Goal: Contribute content: Contribute content

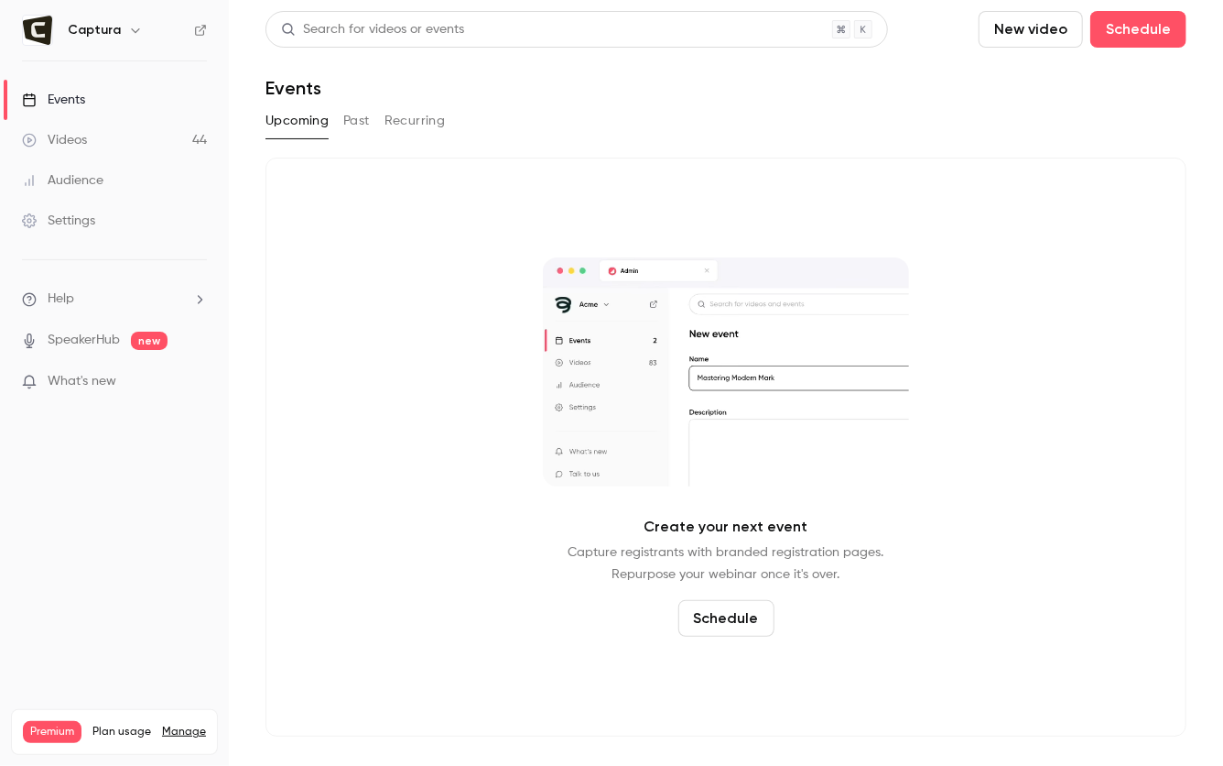
click at [105, 137] on link "Videos 44" at bounding box center [114, 140] width 229 height 40
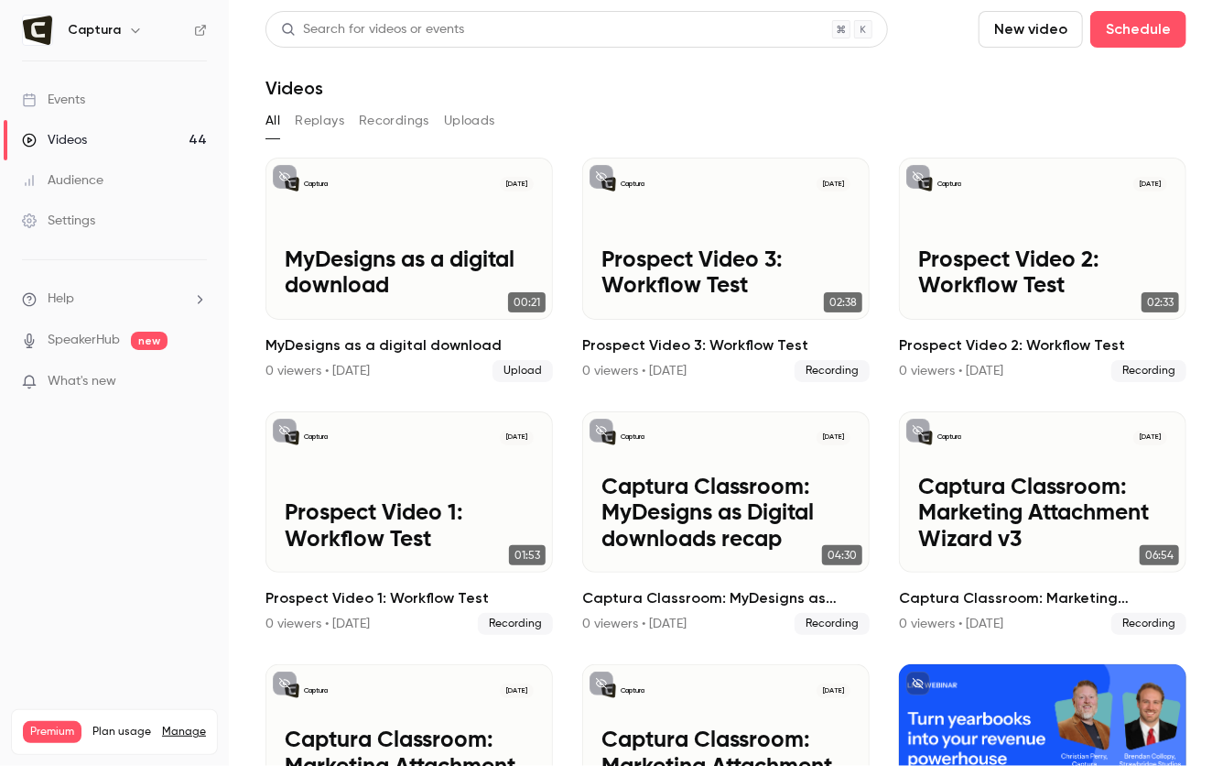
click at [1040, 32] on button "New video" at bounding box center [1031, 29] width 104 height 37
click at [1048, 134] on div "Upload" at bounding box center [1098, 127] width 139 height 18
click at [1041, 18] on button "New video" at bounding box center [1031, 29] width 104 height 37
click at [1024, 133] on div at bounding box center [1014, 127] width 29 height 15
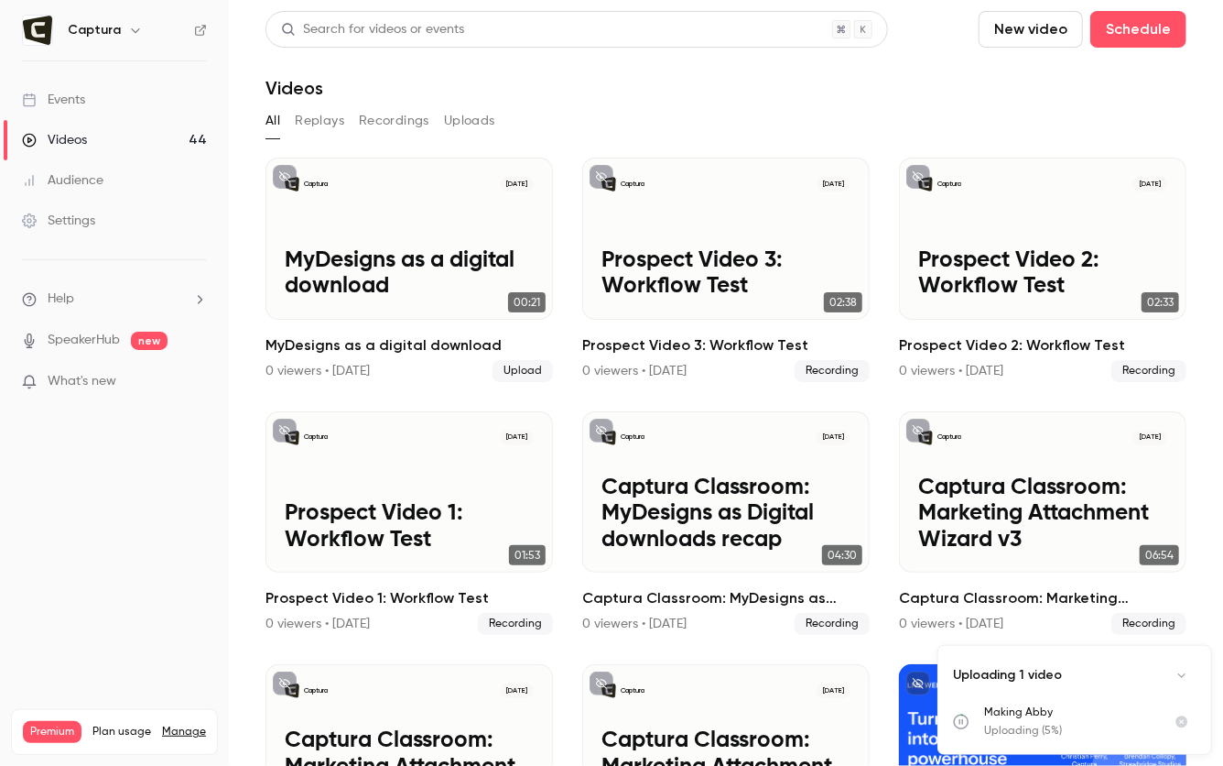
click at [1025, 30] on button "New video" at bounding box center [1031, 29] width 104 height 37
click at [1029, 116] on li "Upload" at bounding box center [1084, 127] width 198 height 48
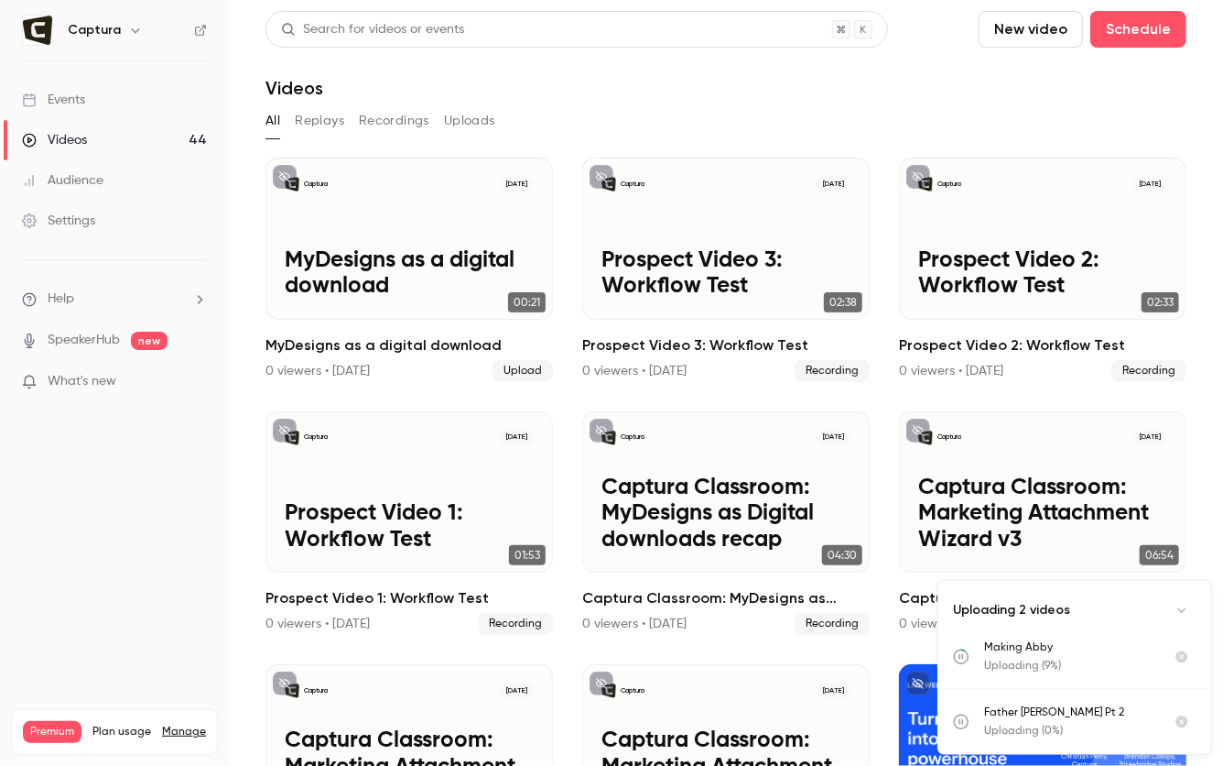
click at [1025, 33] on button "New video" at bounding box center [1031, 29] width 104 height 37
click at [1016, 123] on div at bounding box center [1014, 127] width 29 height 15
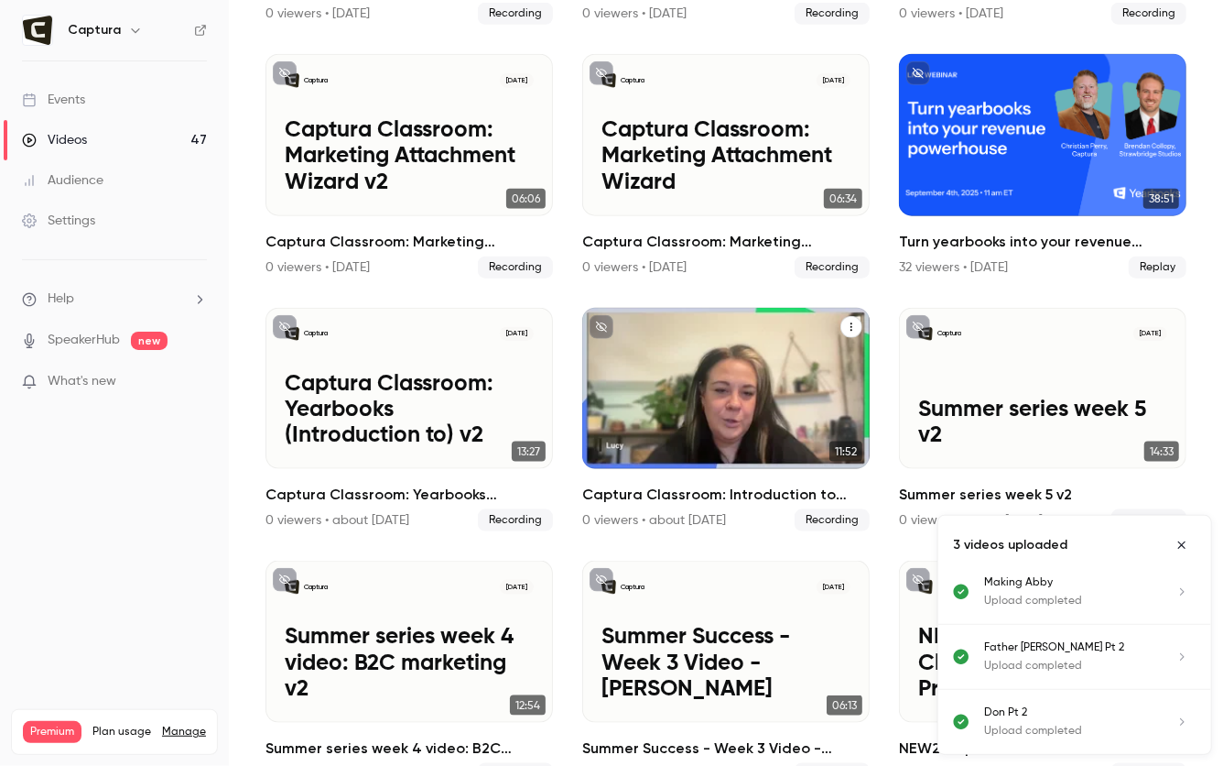
scroll to position [679, 0]
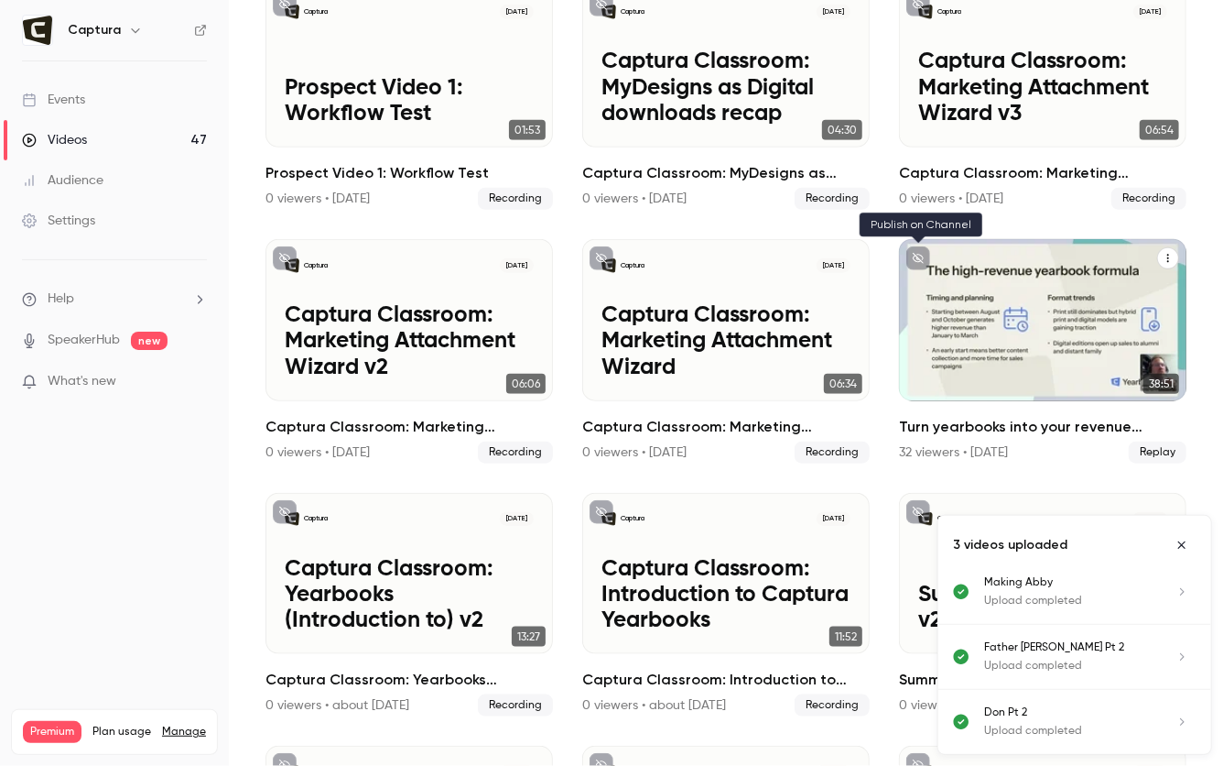
click at [920, 255] on icon "unpublished" at bounding box center [918, 258] width 11 height 11
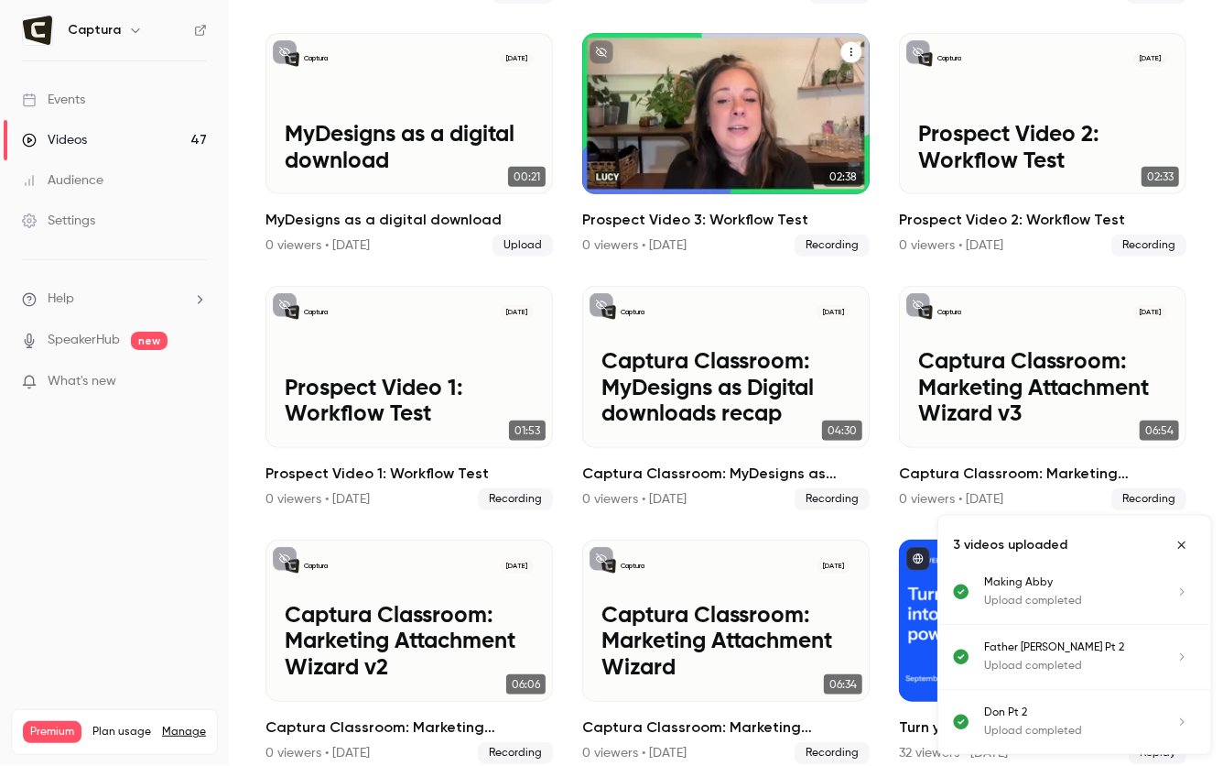
scroll to position [0, 0]
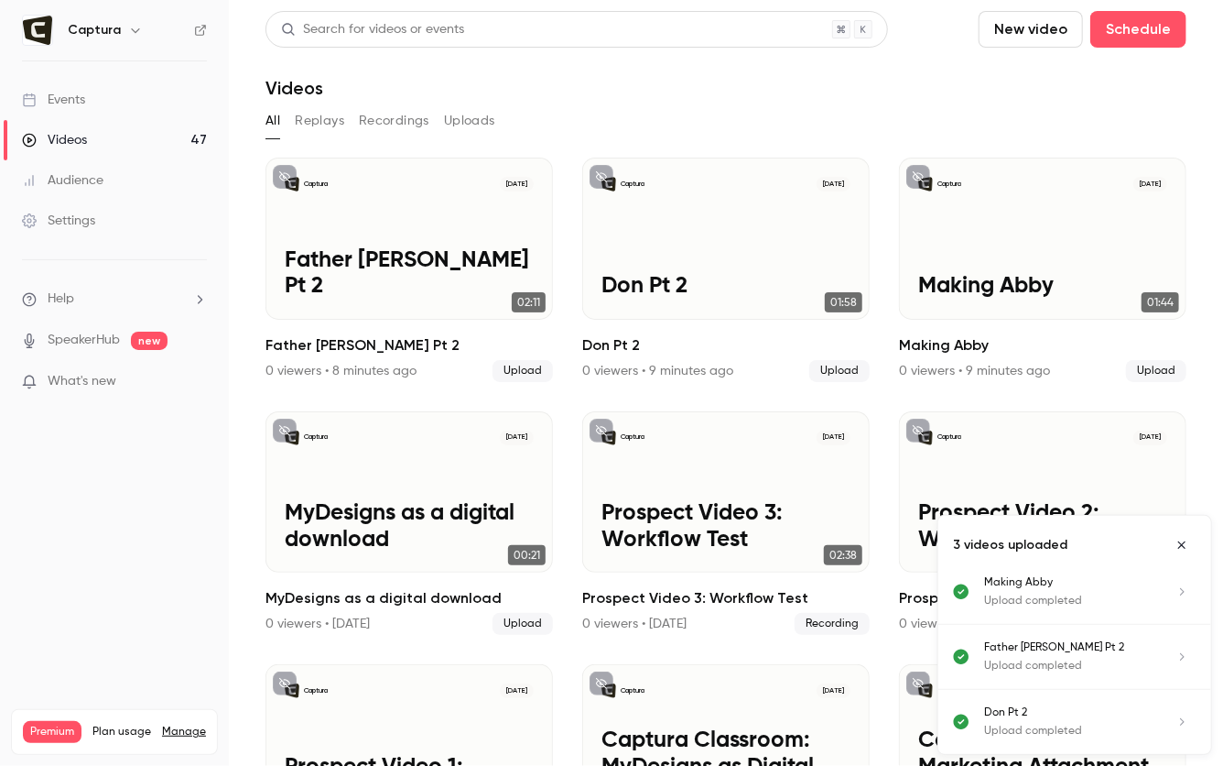
click at [1029, 37] on button "New video" at bounding box center [1031, 29] width 104 height 37
click at [1026, 129] on div at bounding box center [1014, 127] width 29 height 15
click at [1036, 36] on button "New video" at bounding box center [1031, 29] width 104 height 37
click at [1014, 127] on icon at bounding box center [1007, 127] width 15 height 15
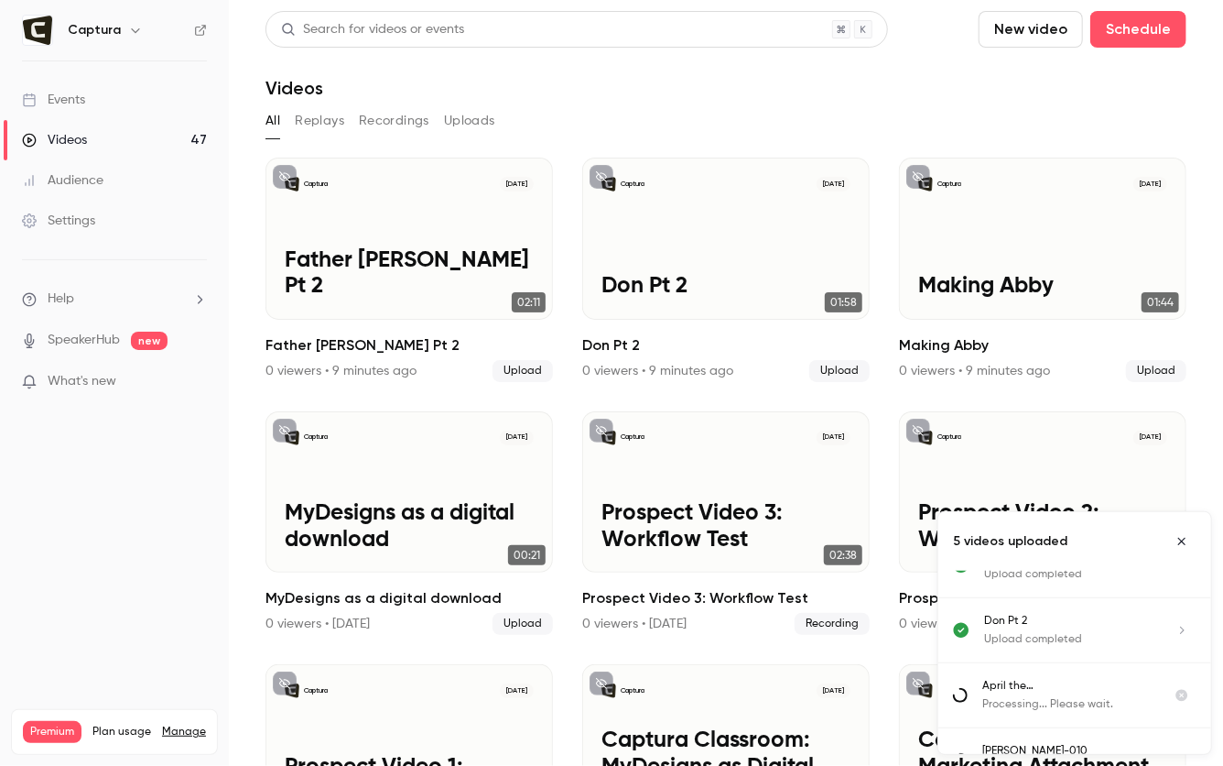
scroll to position [125, 0]
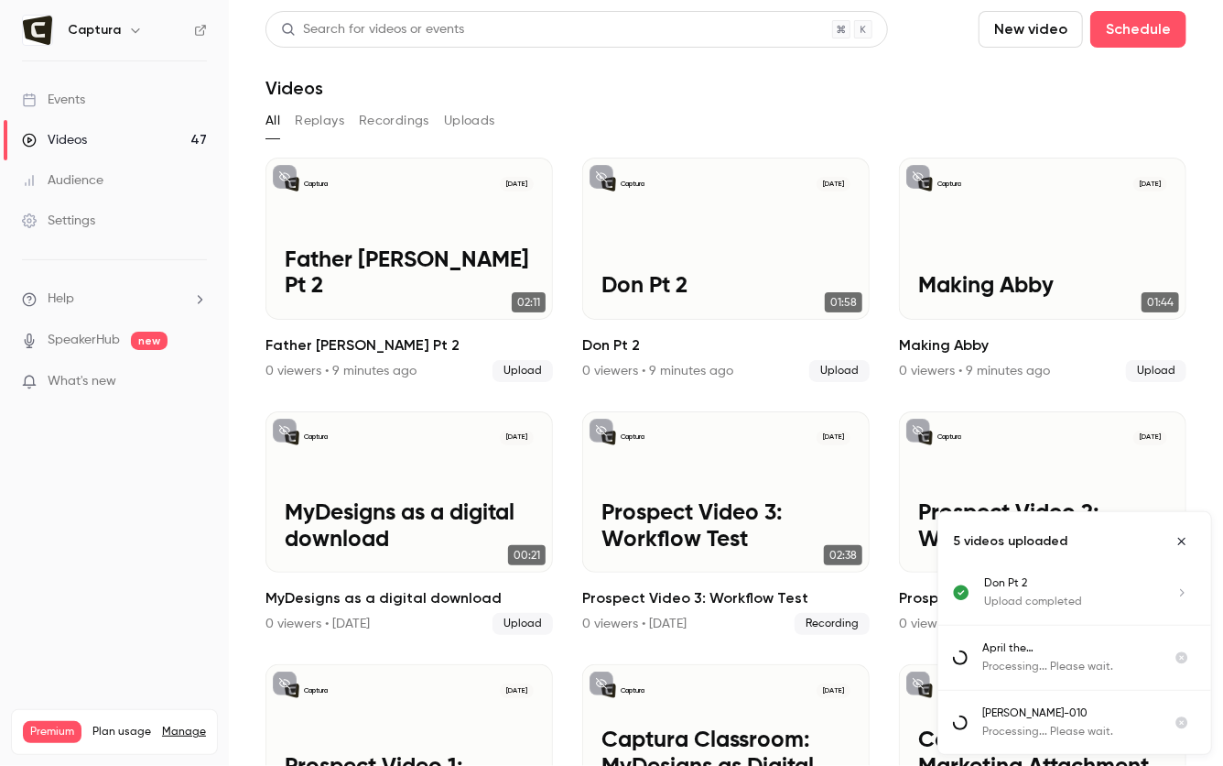
click at [1000, 27] on button "New video" at bounding box center [1031, 29] width 104 height 37
click at [1016, 130] on div at bounding box center [1014, 127] width 29 height 15
click at [1026, 19] on button "New video" at bounding box center [1031, 29] width 104 height 37
click at [1013, 133] on icon at bounding box center [1007, 127] width 15 height 15
click at [1007, 37] on button "New video" at bounding box center [1031, 29] width 104 height 37
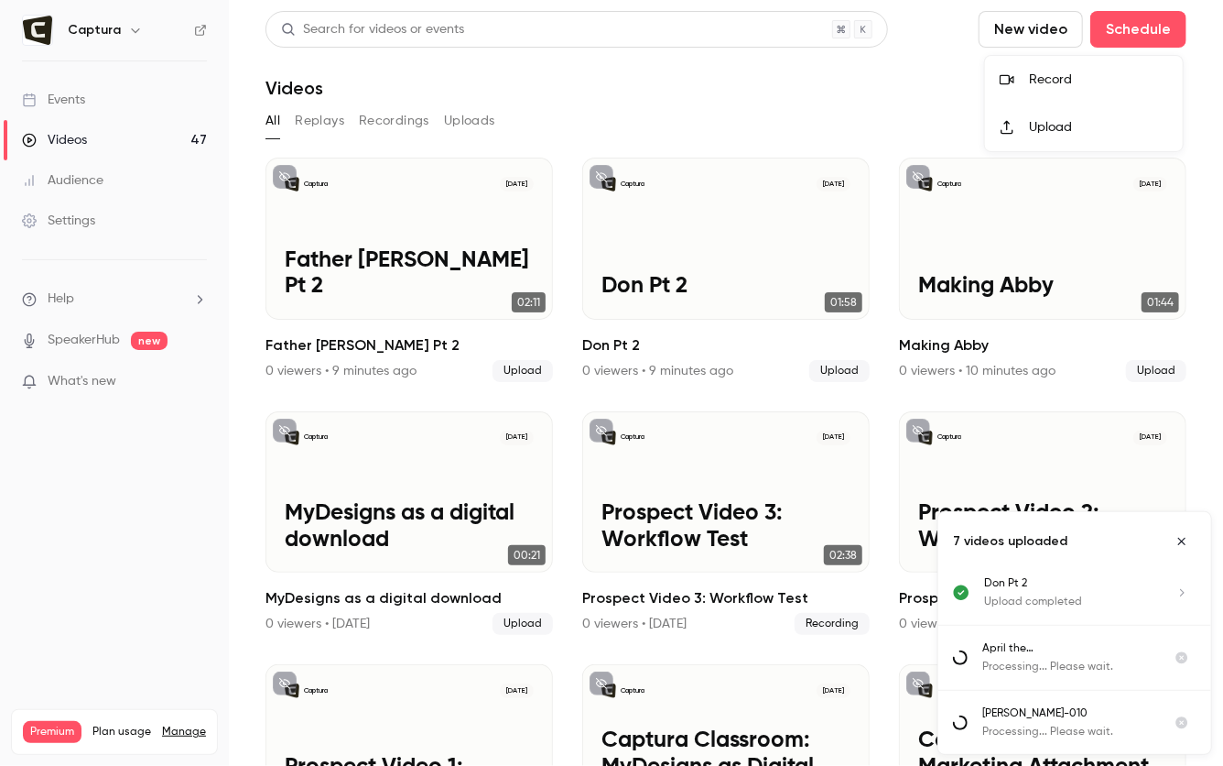
click at [1031, 123] on div "Upload" at bounding box center [1098, 127] width 139 height 18
click at [1008, 37] on button "New video" at bounding box center [1031, 29] width 104 height 37
click at [1029, 125] on div "Upload" at bounding box center [1098, 127] width 139 height 18
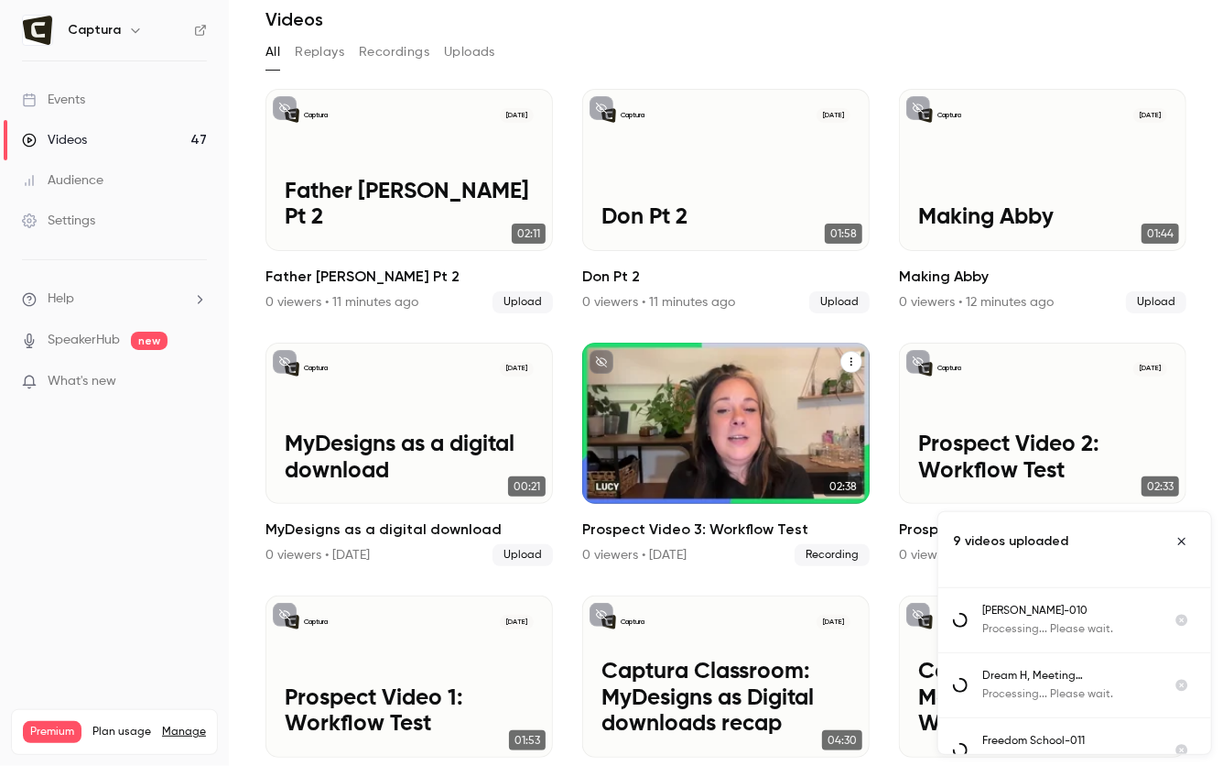
scroll to position [0, 0]
